Goal: Task Accomplishment & Management: Use online tool/utility

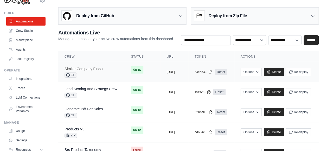
click at [90, 68] on link "Similar Company Finder" at bounding box center [83, 69] width 39 height 4
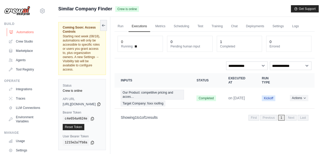
click at [21, 29] on link "Automations" at bounding box center [26, 32] width 39 height 8
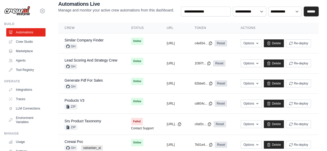
scroll to position [28, 0]
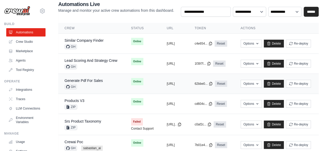
click at [70, 85] on span "GH" at bounding box center [70, 86] width 12 height 5
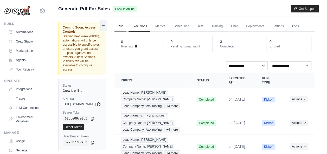
click at [126, 28] on link "Run" at bounding box center [120, 26] width 12 height 11
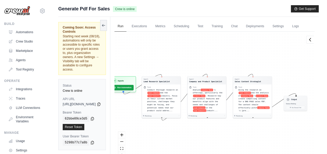
scroll to position [28, 0]
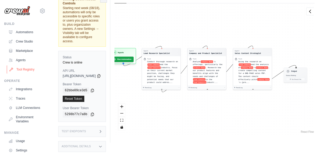
click at [25, 68] on link "Tool Registry" at bounding box center [26, 70] width 39 height 8
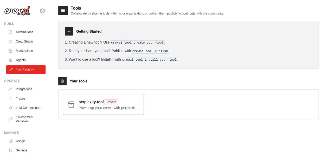
click at [112, 106] on span at bounding box center [109, 105] width 61 height 12
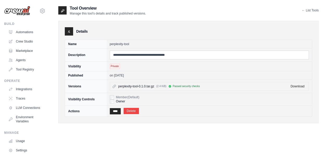
click at [67, 53] on th "Description" at bounding box center [86, 55] width 42 height 13
click at [33, 45] on link "Crew Studio" at bounding box center [26, 41] width 39 height 8
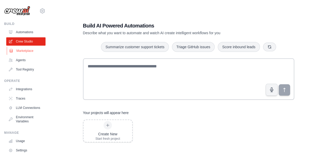
click at [29, 52] on link "Marketplace" at bounding box center [26, 51] width 39 height 8
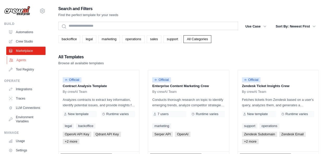
click at [27, 60] on link "Agents" at bounding box center [26, 60] width 39 height 8
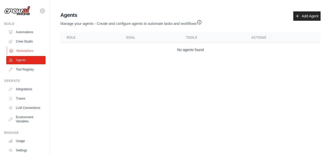
click at [28, 49] on link "Marketplace" at bounding box center [26, 51] width 39 height 8
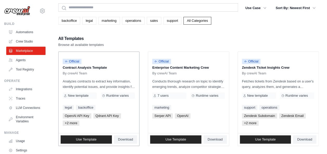
scroll to position [19, 0]
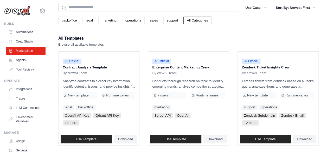
click at [21, 28] on div "Build Automations Crew Studio Marketplace Agents" at bounding box center [24, 48] width 41 height 52
click at [21, 30] on link "Automations" at bounding box center [26, 32] width 39 height 8
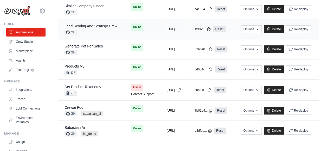
scroll to position [63, 0]
click at [68, 112] on icon at bounding box center [68, 114] width 4 height 4
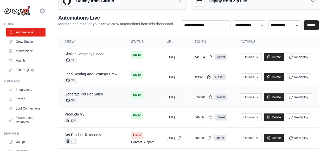
scroll to position [15, 0]
click at [86, 93] on link "Generate Pdf For Sales" at bounding box center [83, 94] width 38 height 4
click at [73, 92] on div "Generate Pdf For Sales" at bounding box center [83, 94] width 38 height 5
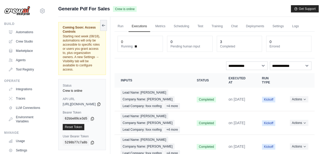
click at [101, 102] on icon at bounding box center [99, 104] width 4 height 4
